Goal: Book appointment/travel/reservation

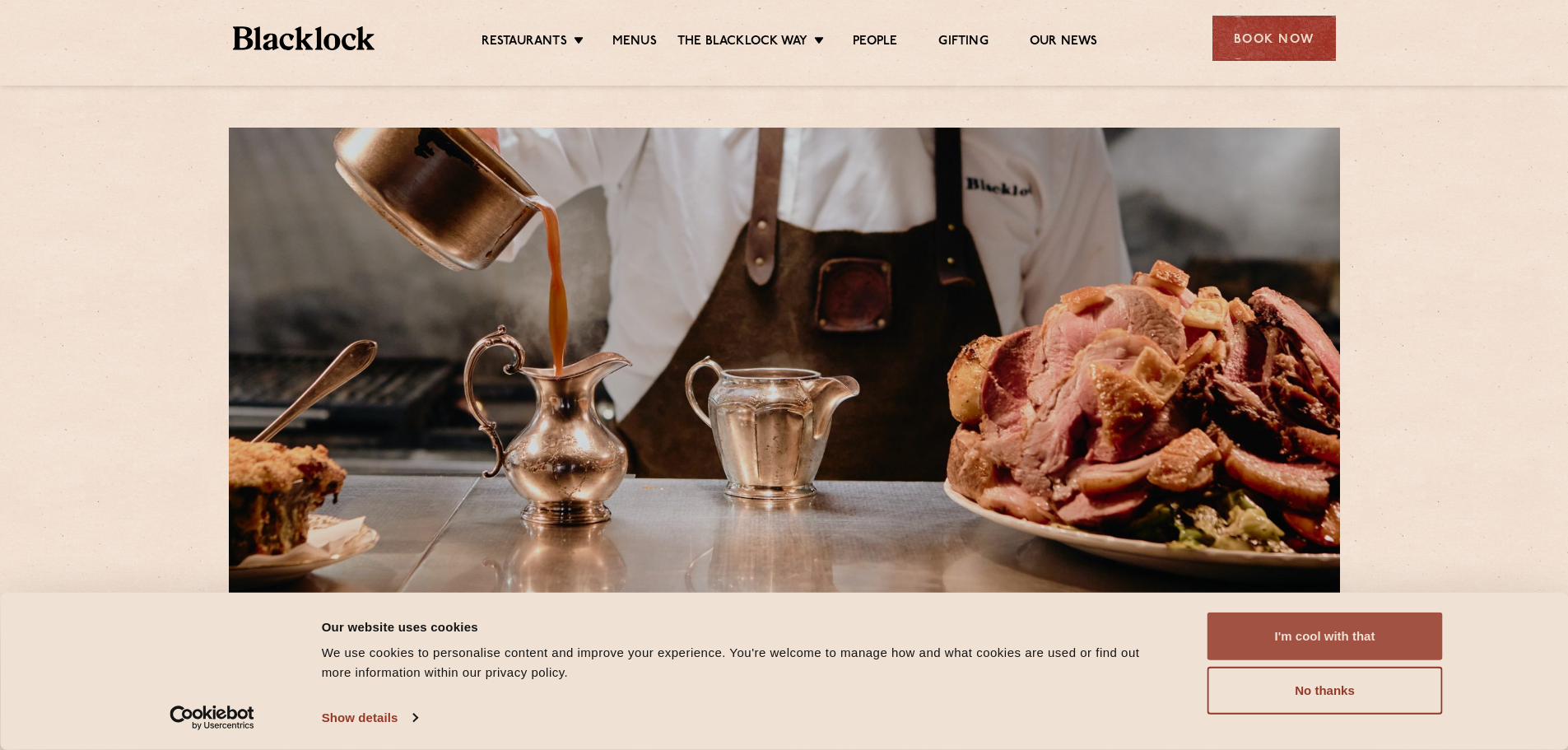
click at [1301, 625] on button "I'm cool with that" at bounding box center [1326, 636] width 235 height 47
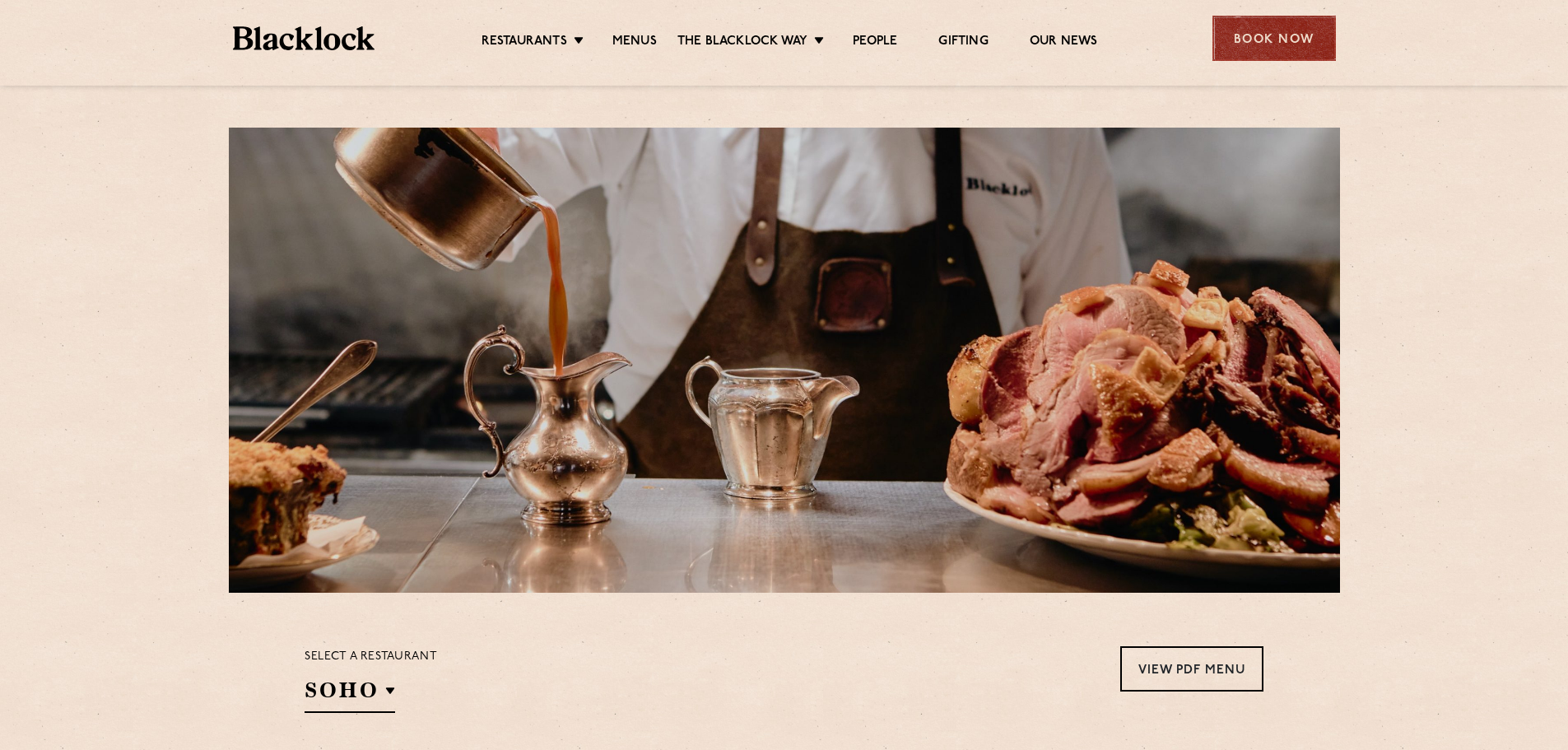
click at [1271, 24] on div "Book Now" at bounding box center [1274, 38] width 123 height 46
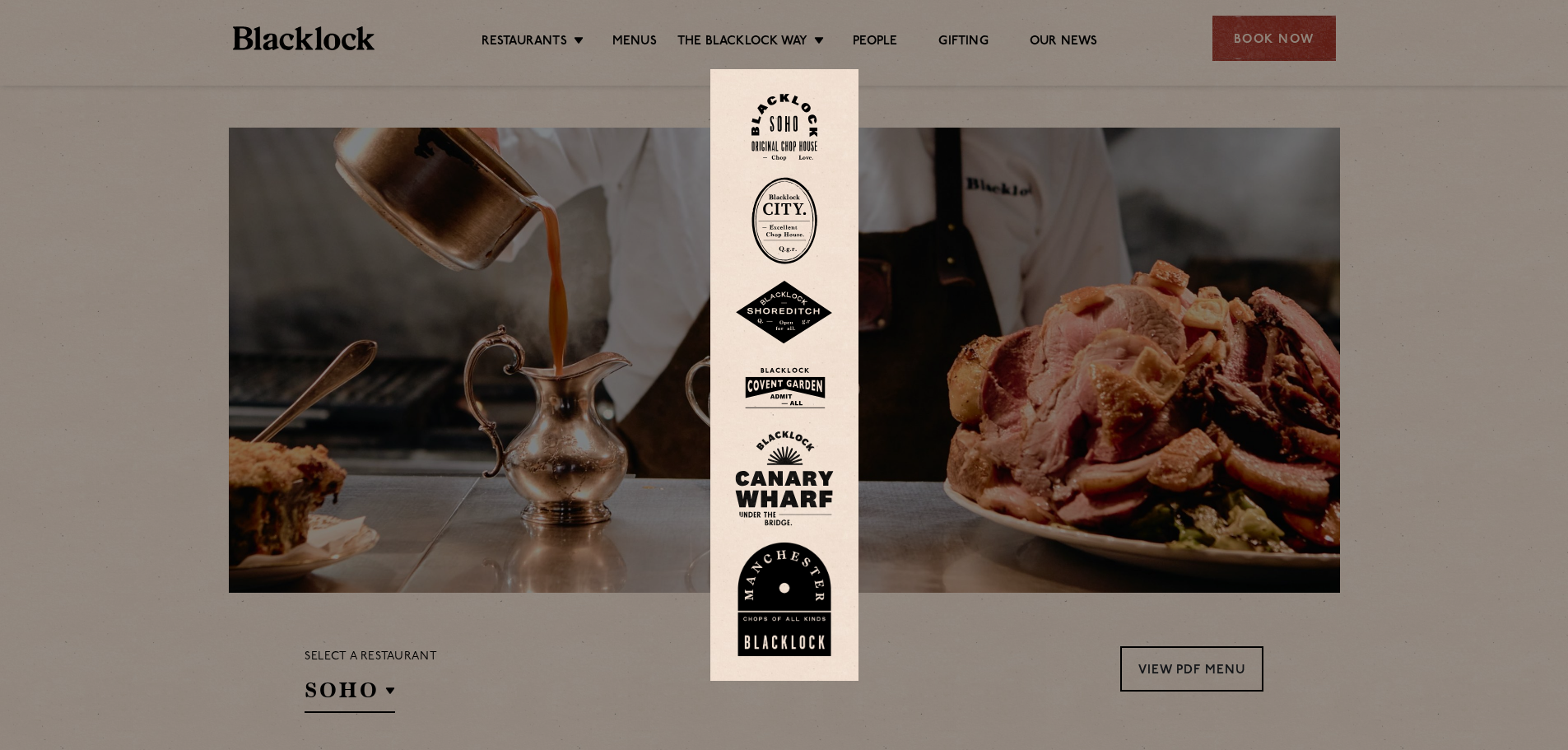
drag, startPoint x: 152, startPoint y: 502, endPoint x: 172, endPoint y: 529, distance: 33.6
click at [153, 502] on div at bounding box center [784, 375] width 1568 height 750
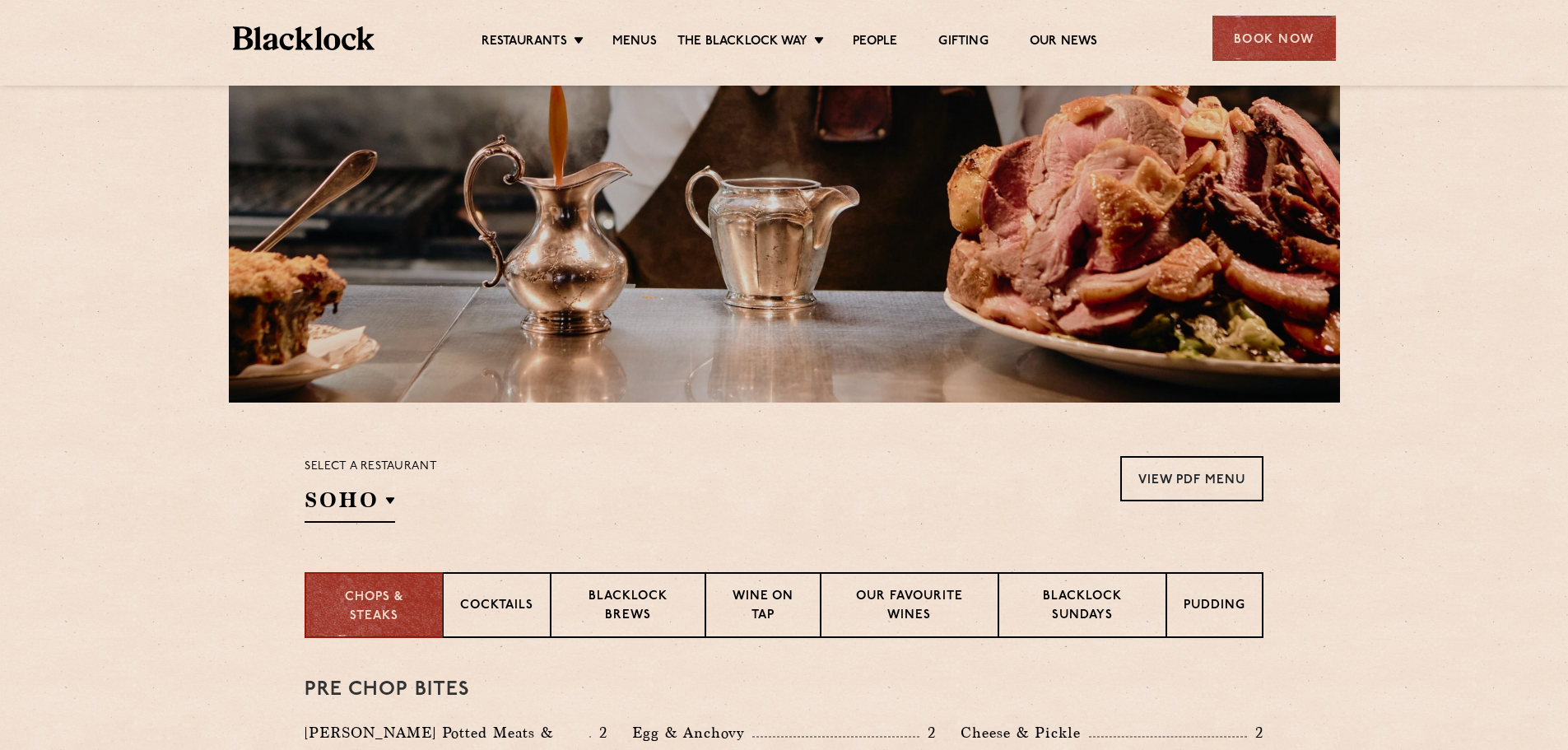
scroll to position [165, 0]
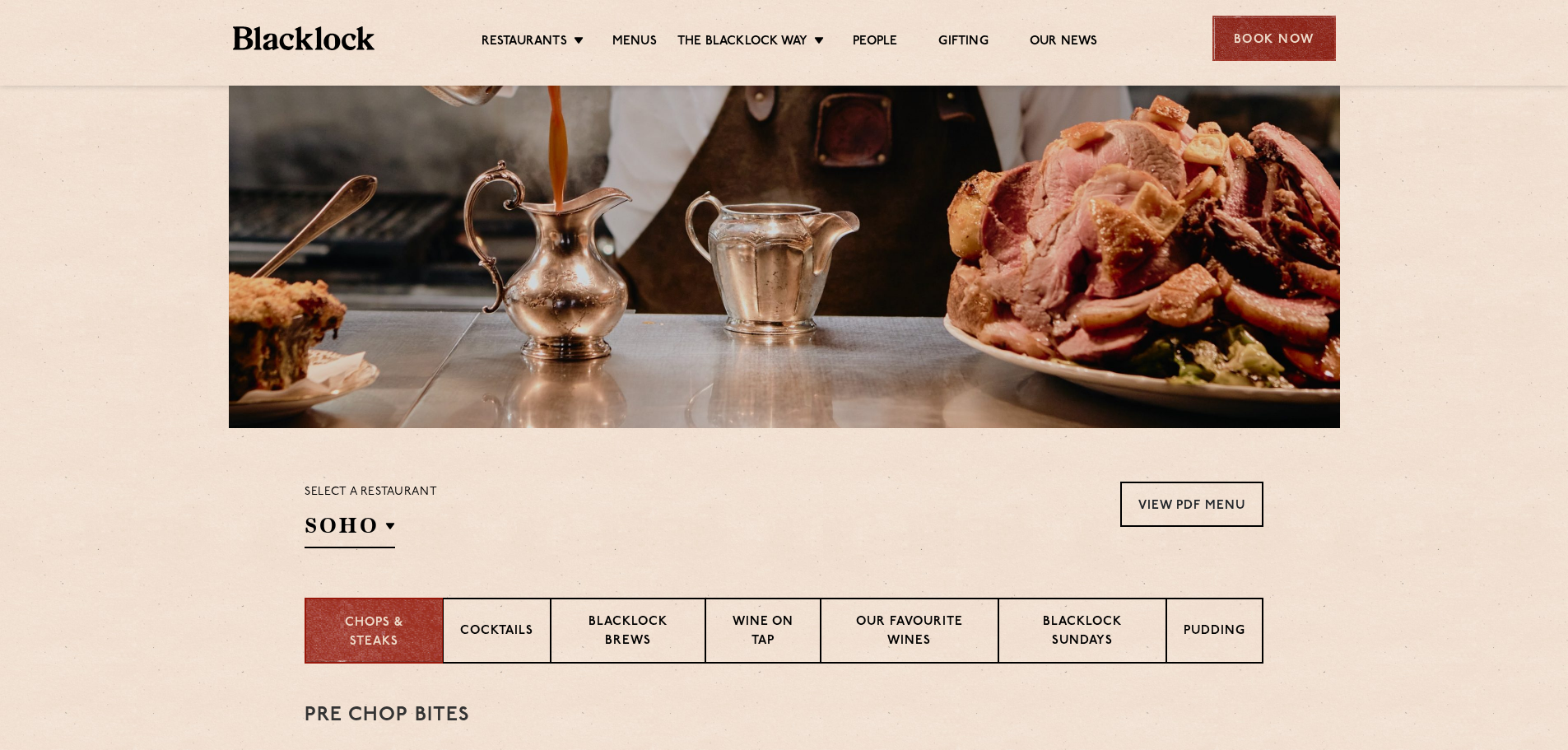
click at [1281, 34] on div "Book Now" at bounding box center [1274, 38] width 123 height 46
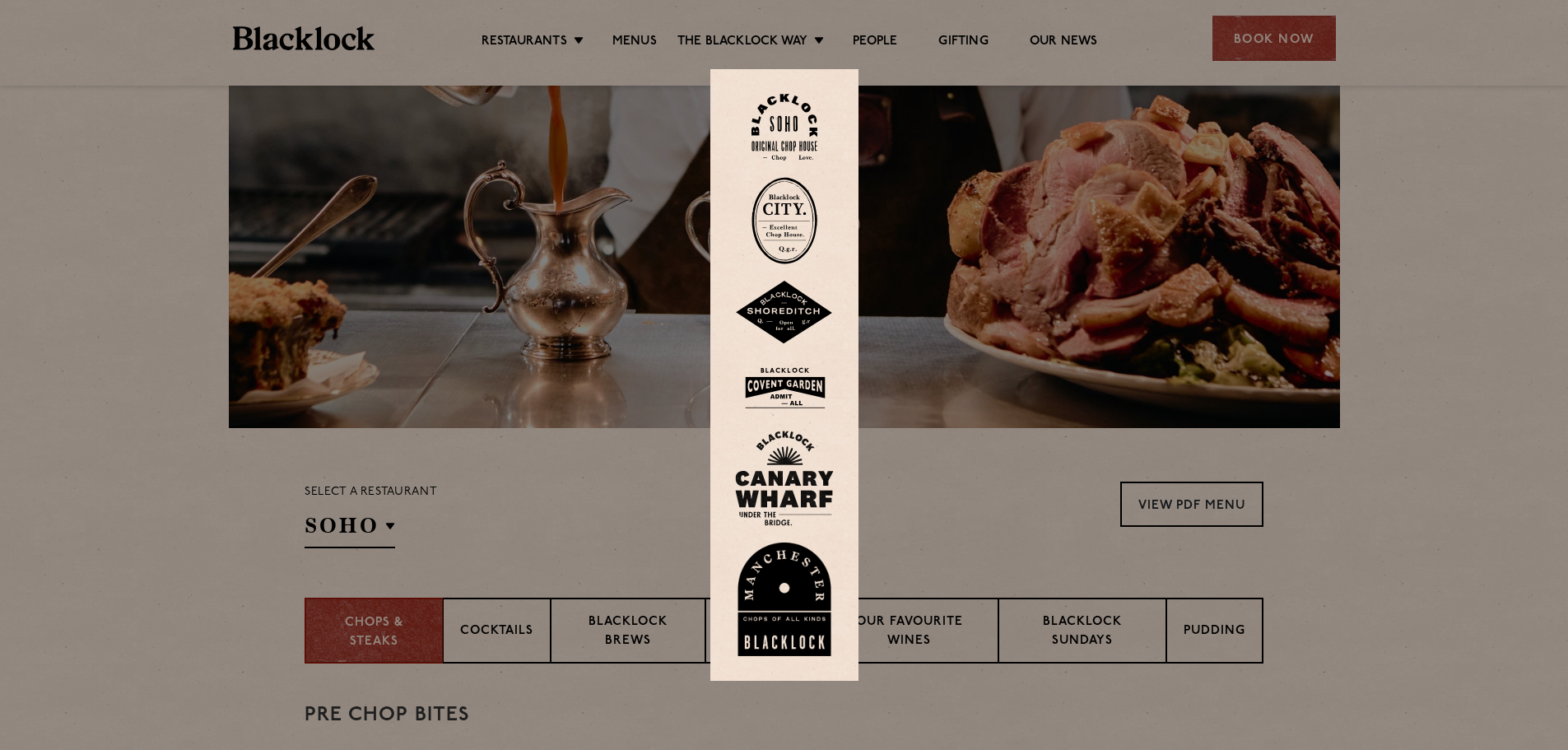
click at [609, 555] on div at bounding box center [784, 375] width 1568 height 750
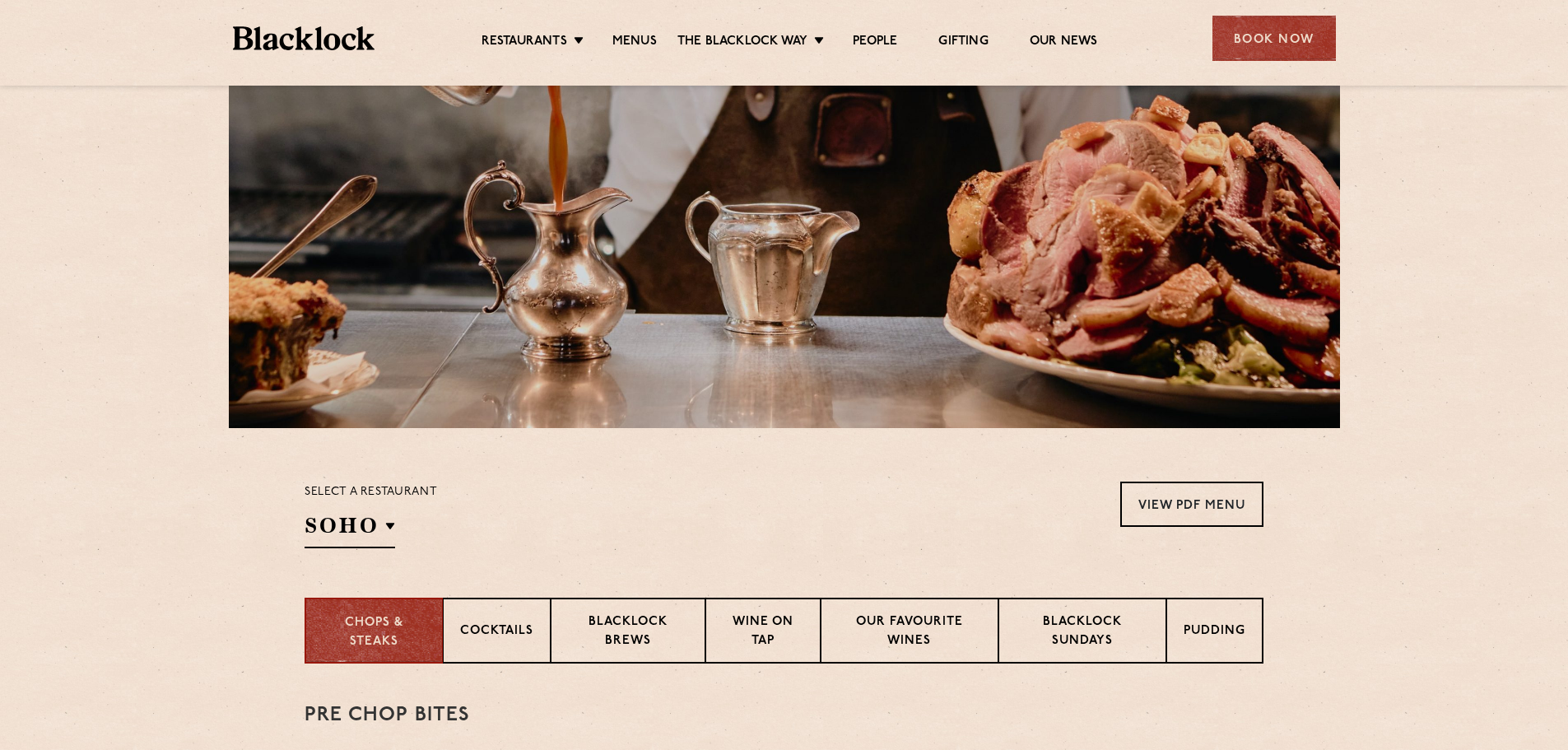
click at [1267, 33] on div "Book Now" at bounding box center [1274, 38] width 123 height 46
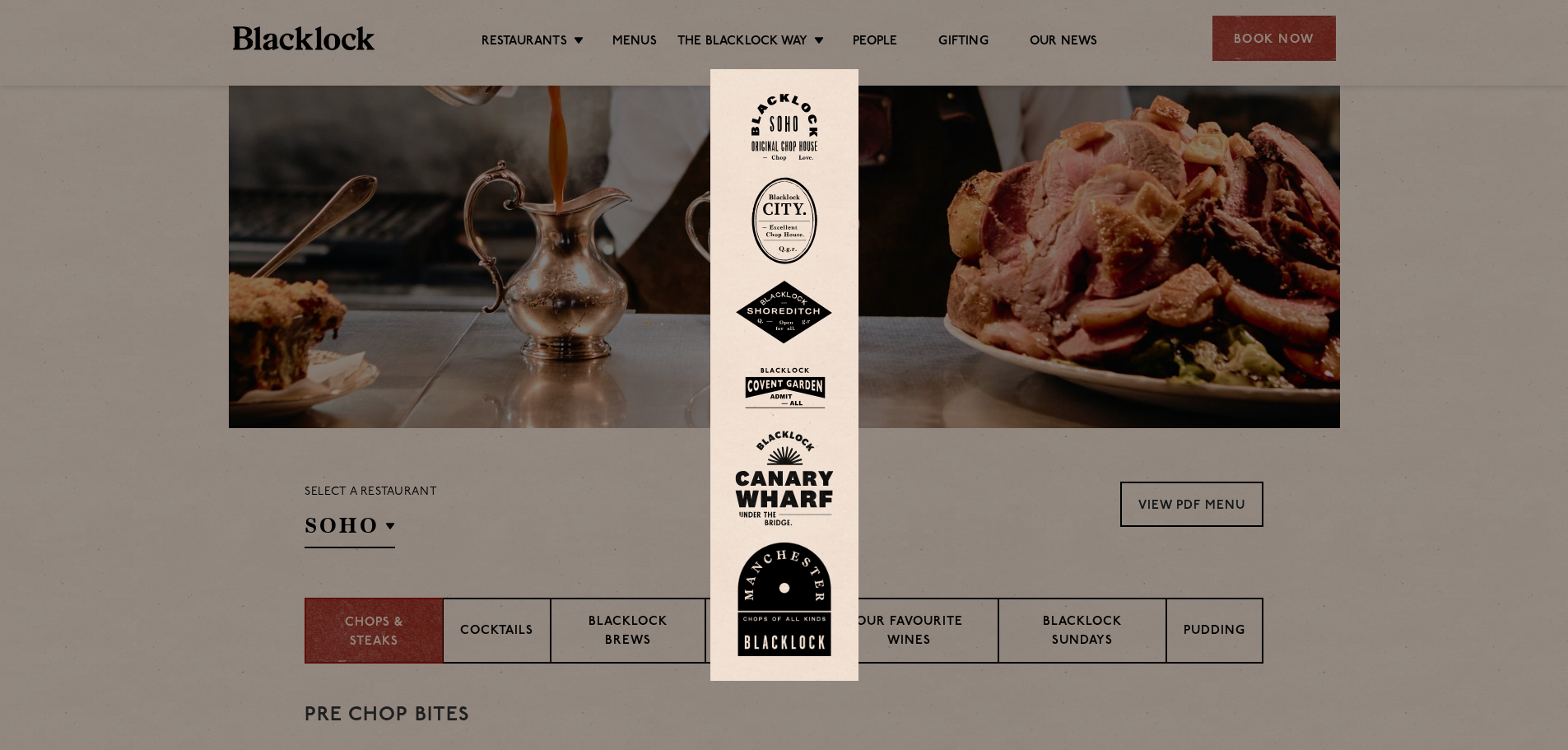
click at [1419, 118] on div at bounding box center [784, 375] width 1568 height 750
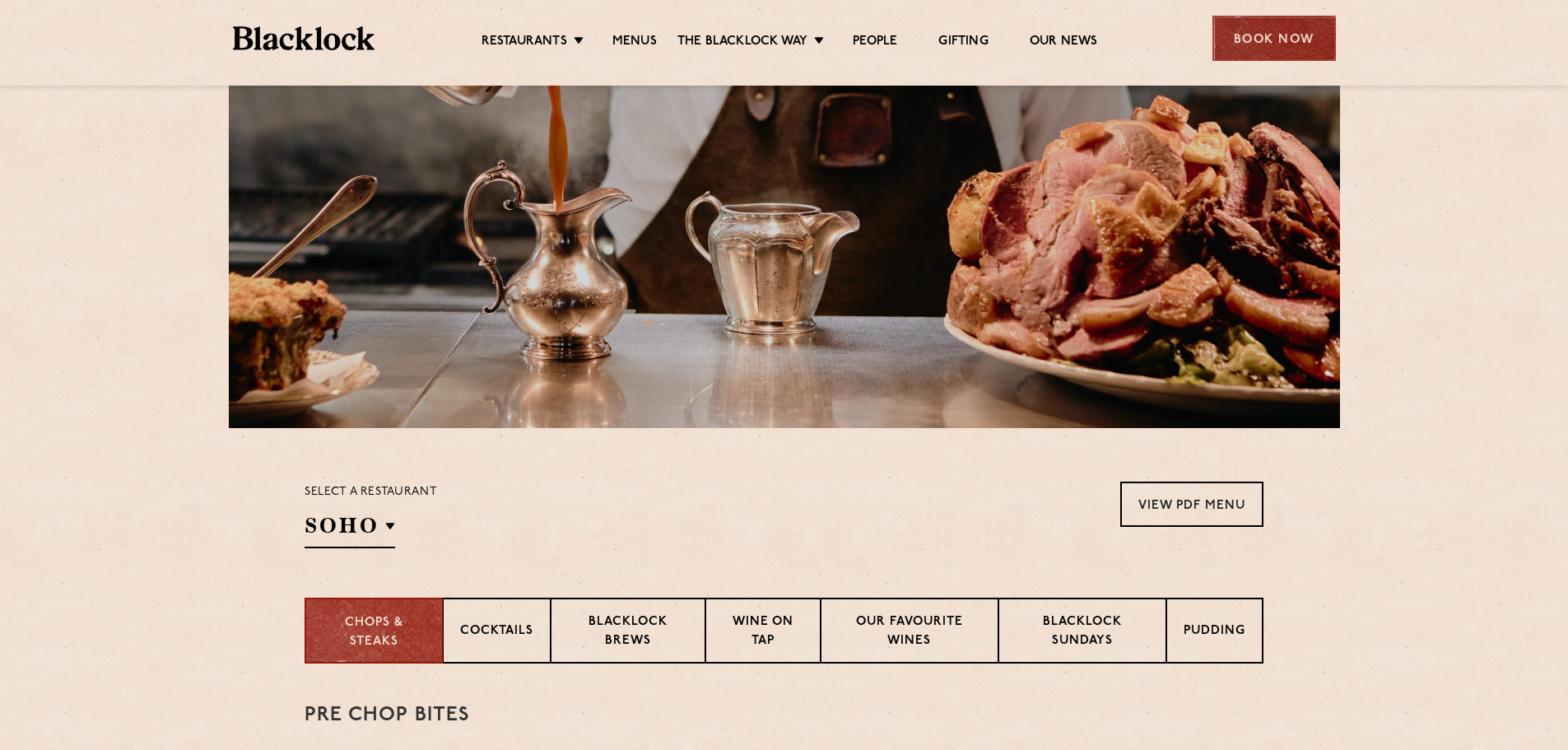
click at [1289, 44] on div "Book Now" at bounding box center [1274, 38] width 123 height 46
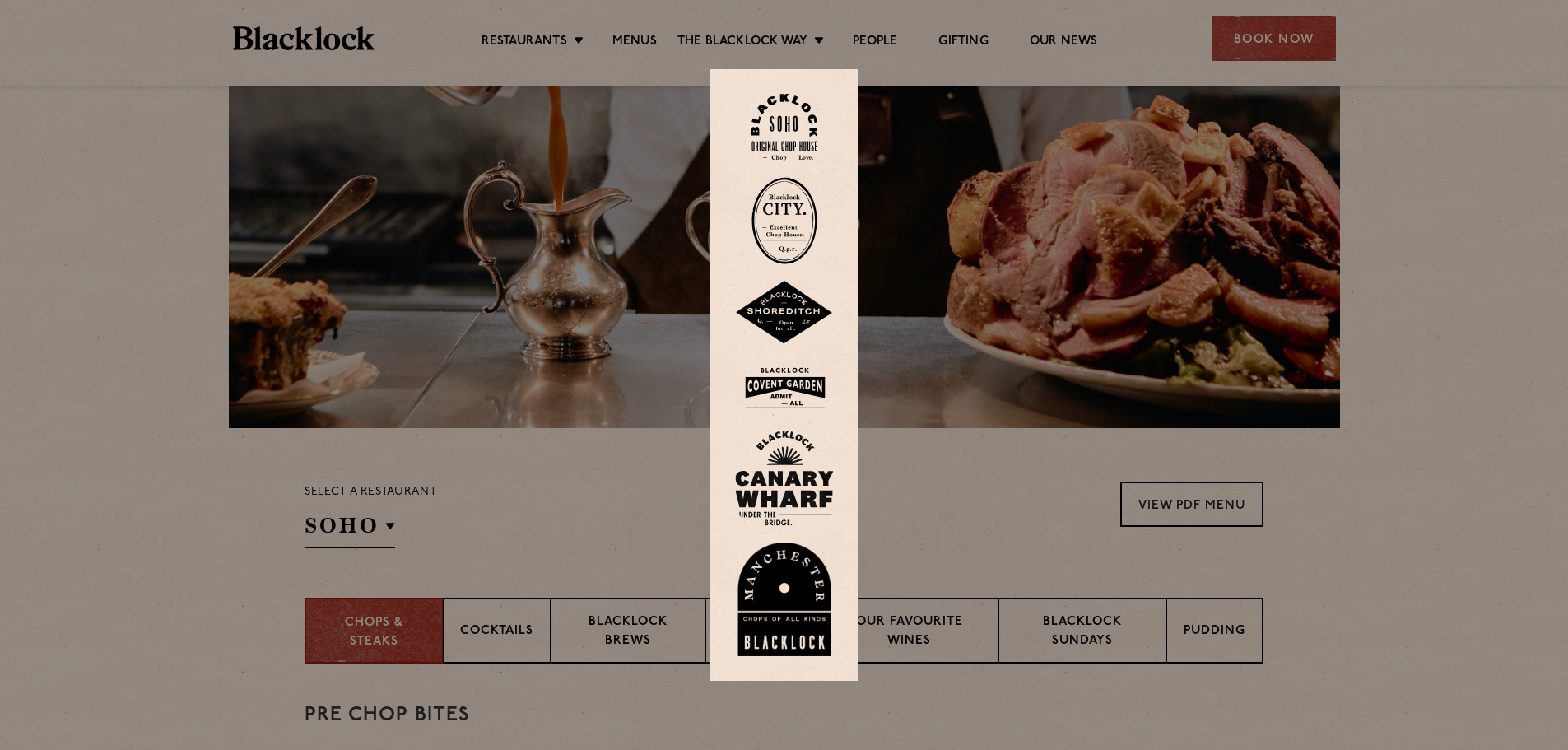
click at [784, 123] on img at bounding box center [784, 127] width 66 height 67
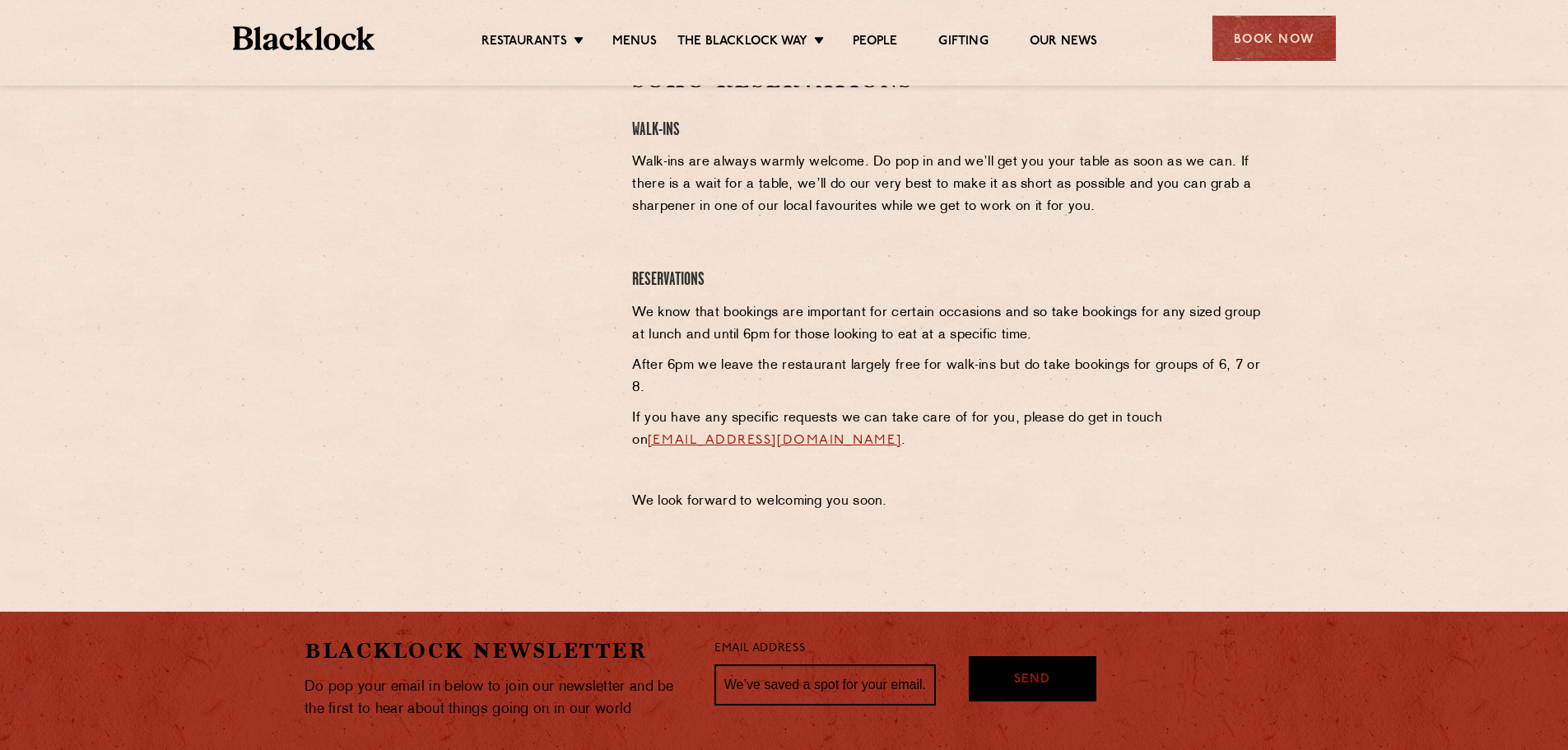
scroll to position [247, 0]
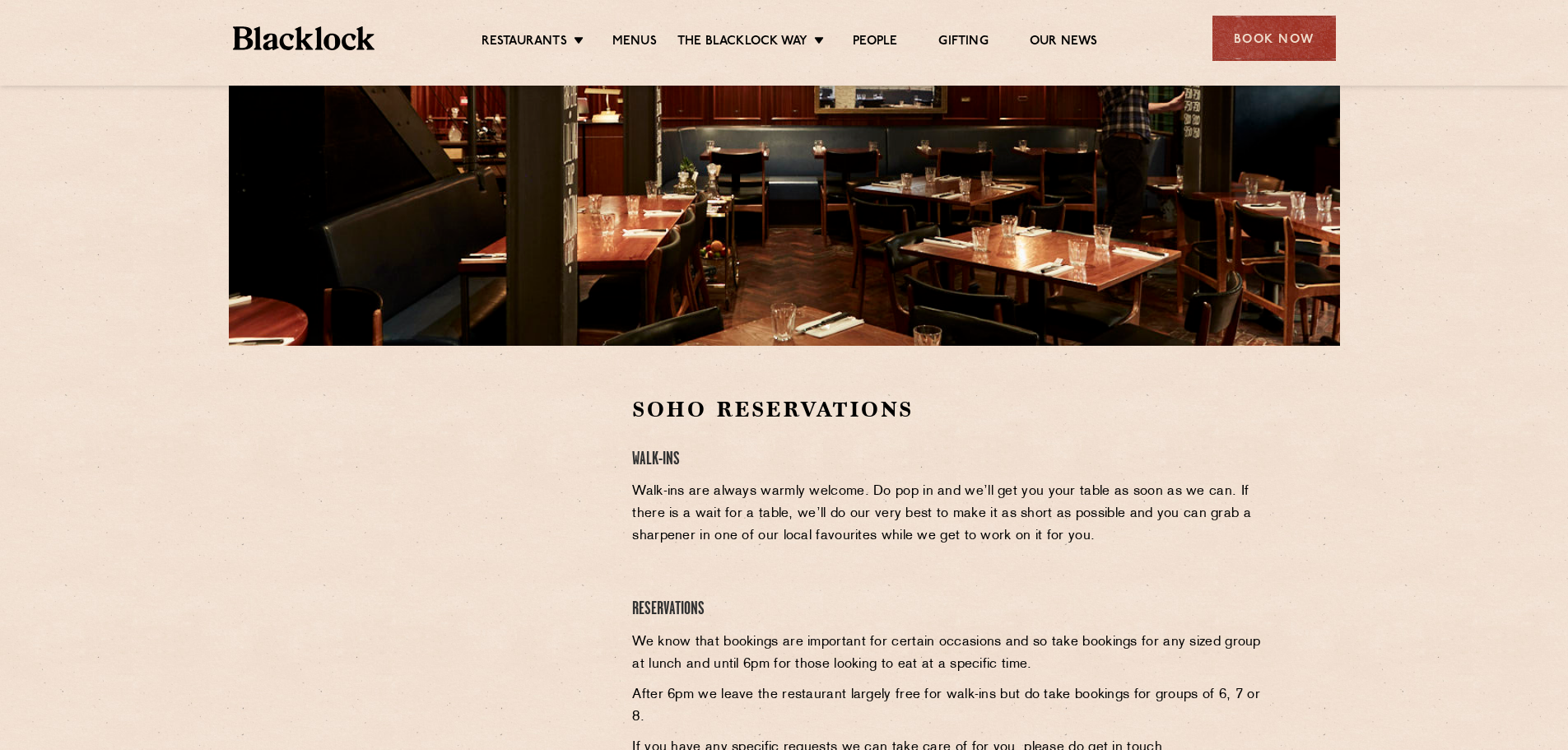
click at [648, 32] on ul "Restaurants Soho City Shoreditch Covent Garden Canary Wharf Manchester Birmingh…" at bounding box center [789, 38] width 829 height 26
click at [649, 36] on link "Menus" at bounding box center [634, 43] width 45 height 18
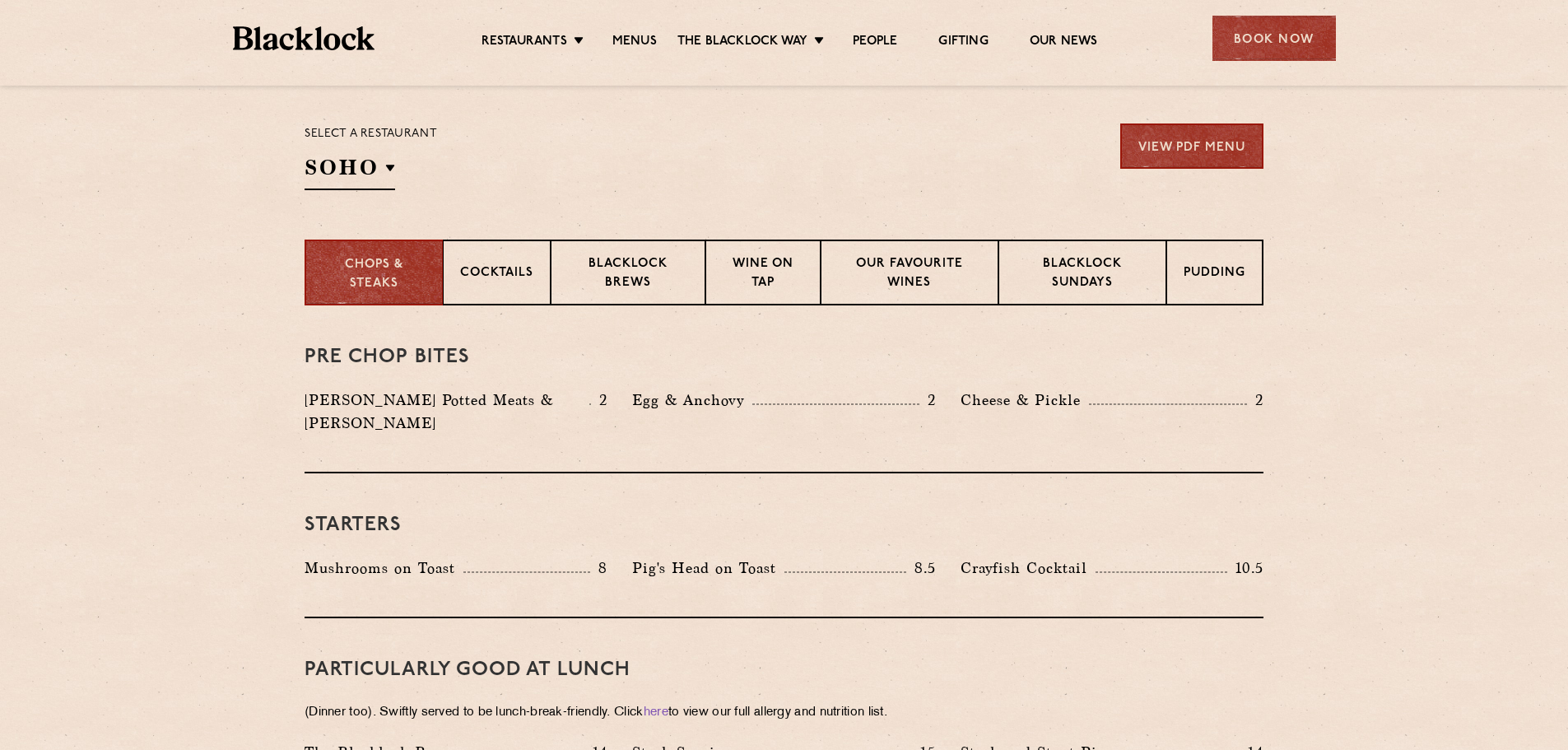
scroll to position [494, 0]
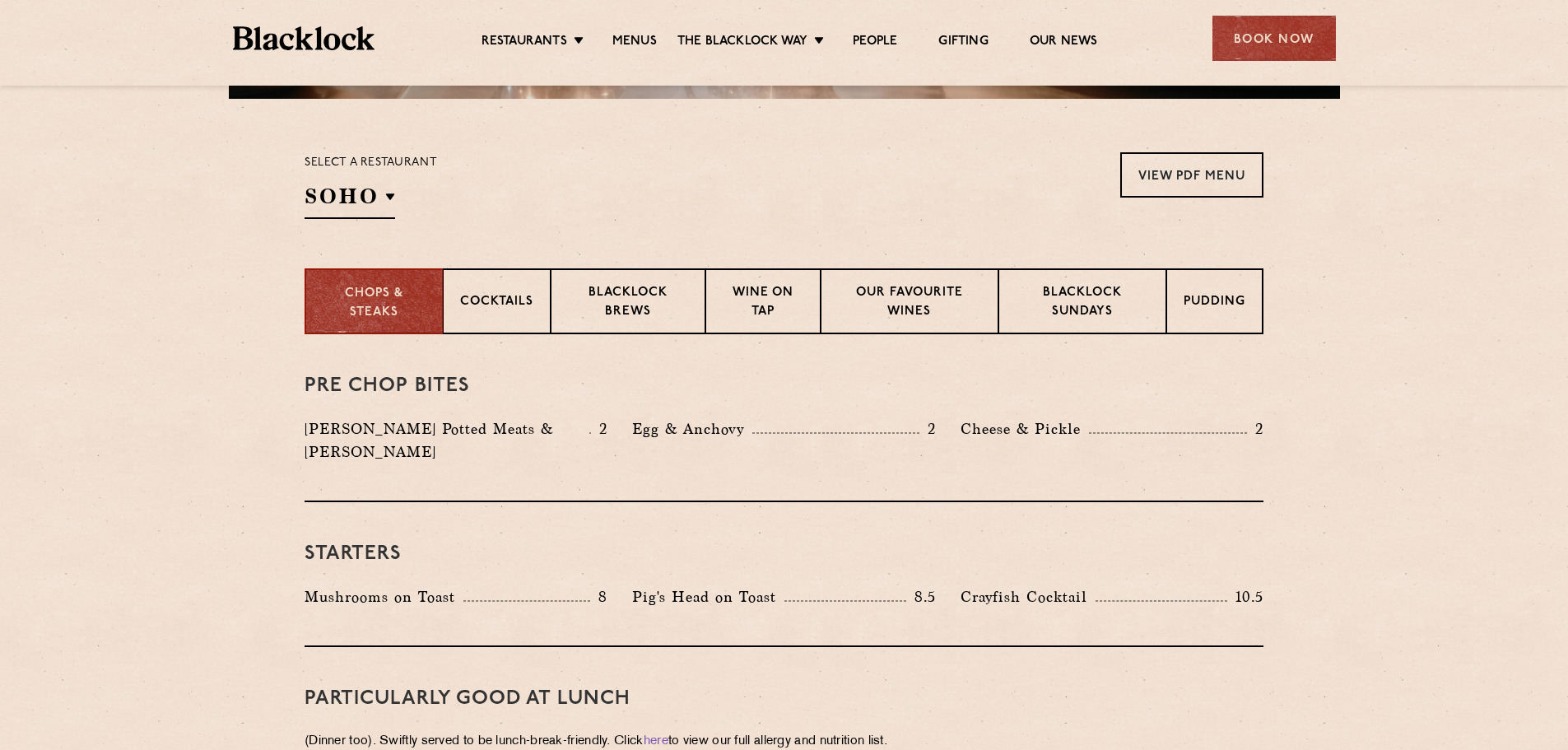
click at [1193, 144] on section "Select a restaurant SOHO Soho Birmingham City Shoreditch Covent Garden Canary W…" at bounding box center [784, 183] width 1568 height 170
click at [1191, 178] on link "View PDF Menu" at bounding box center [1191, 175] width 143 height 46
